Goal: Information Seeking & Learning: Learn about a topic

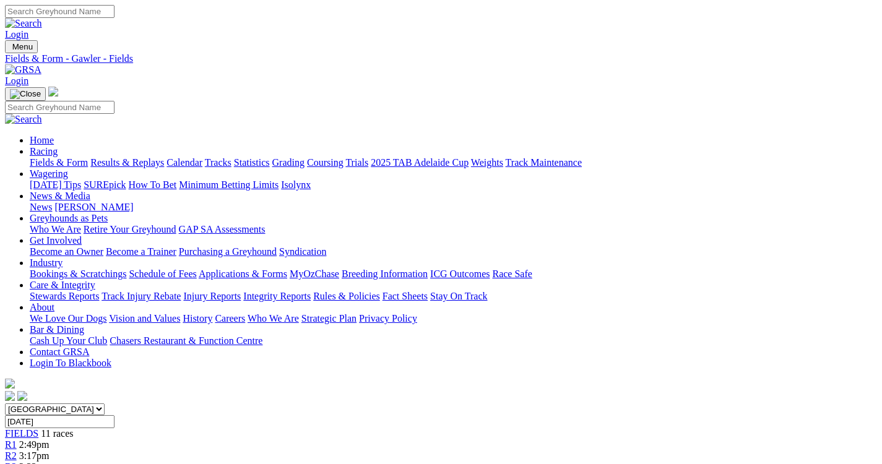
click at [129, 157] on link "Results & Replays" at bounding box center [127, 162] width 74 height 11
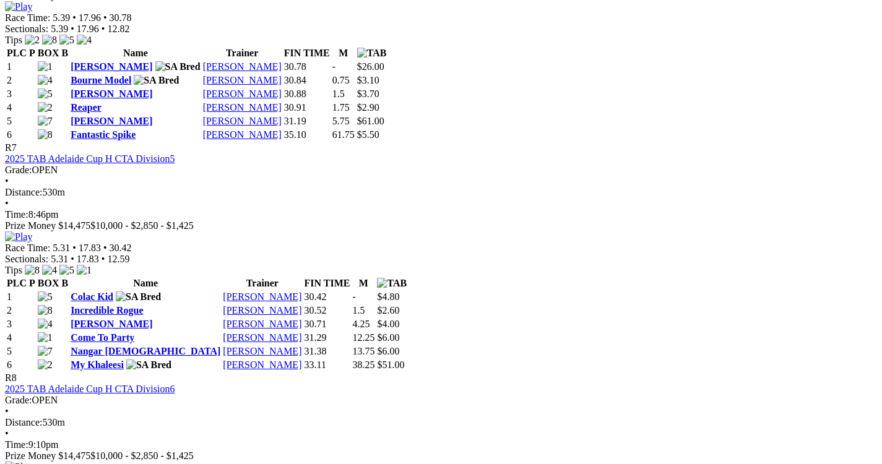
scroll to position [1874, 0]
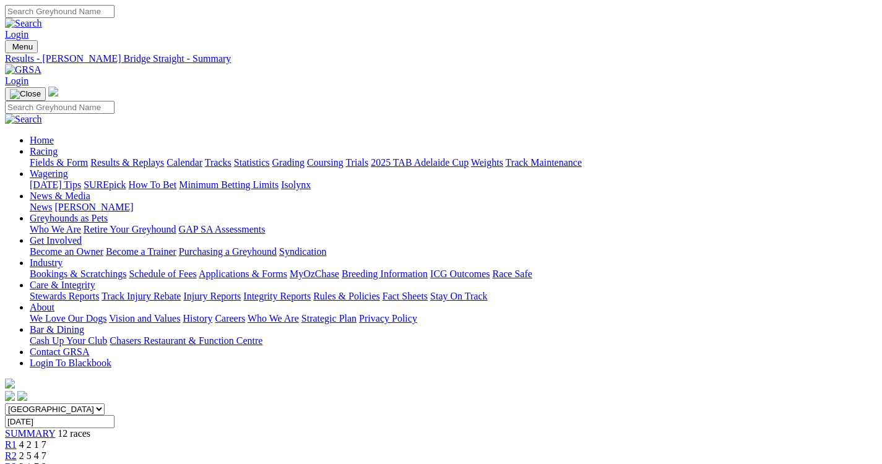
click at [59, 157] on link "Fields & Form" at bounding box center [59, 162] width 58 height 11
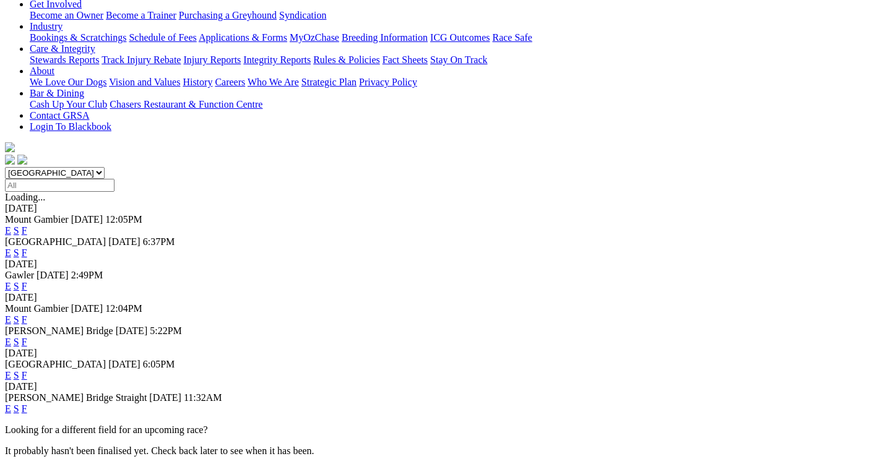
scroll to position [248, 0]
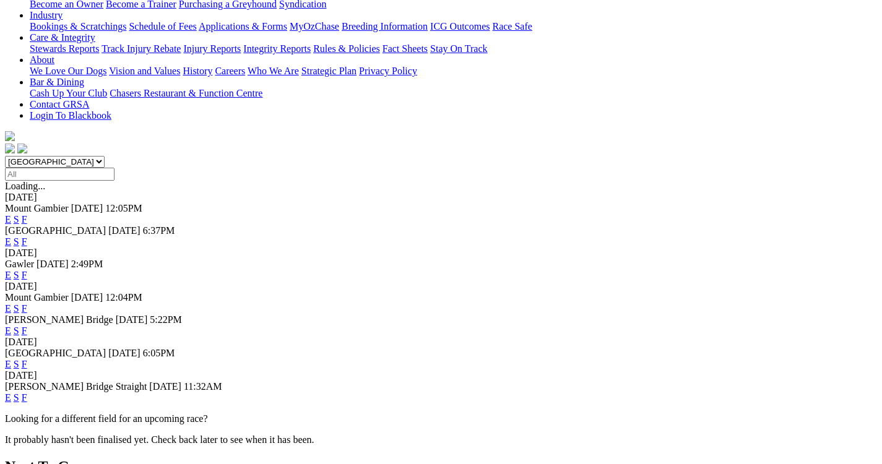
click at [603, 381] on div "[PERSON_NAME] Bridge Straight [DATE] 11:32AM E S F" at bounding box center [441, 392] width 872 height 22
click at [27, 393] on link "F" at bounding box center [25, 398] width 6 height 11
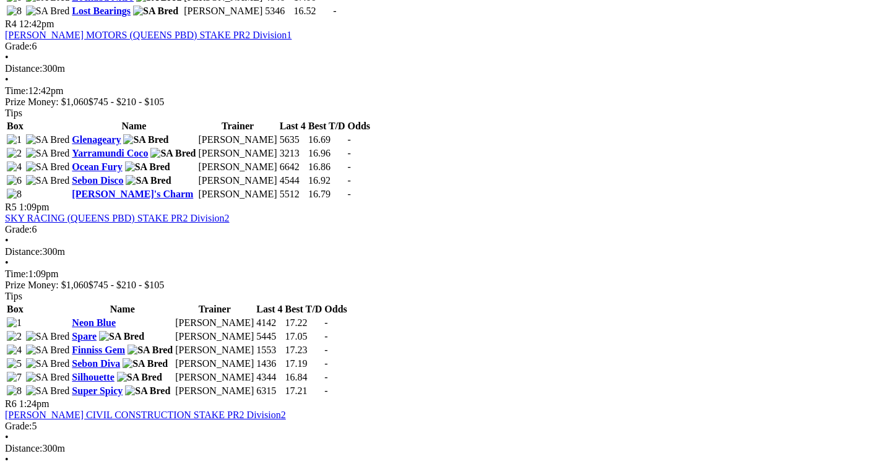
scroll to position [1222, 0]
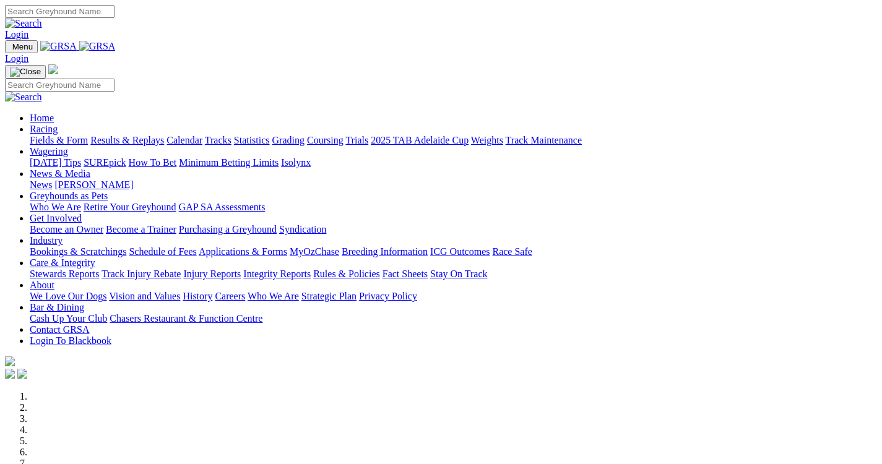
click at [62, 135] on link "Fields & Form" at bounding box center [59, 140] width 58 height 11
